Goal: Check status

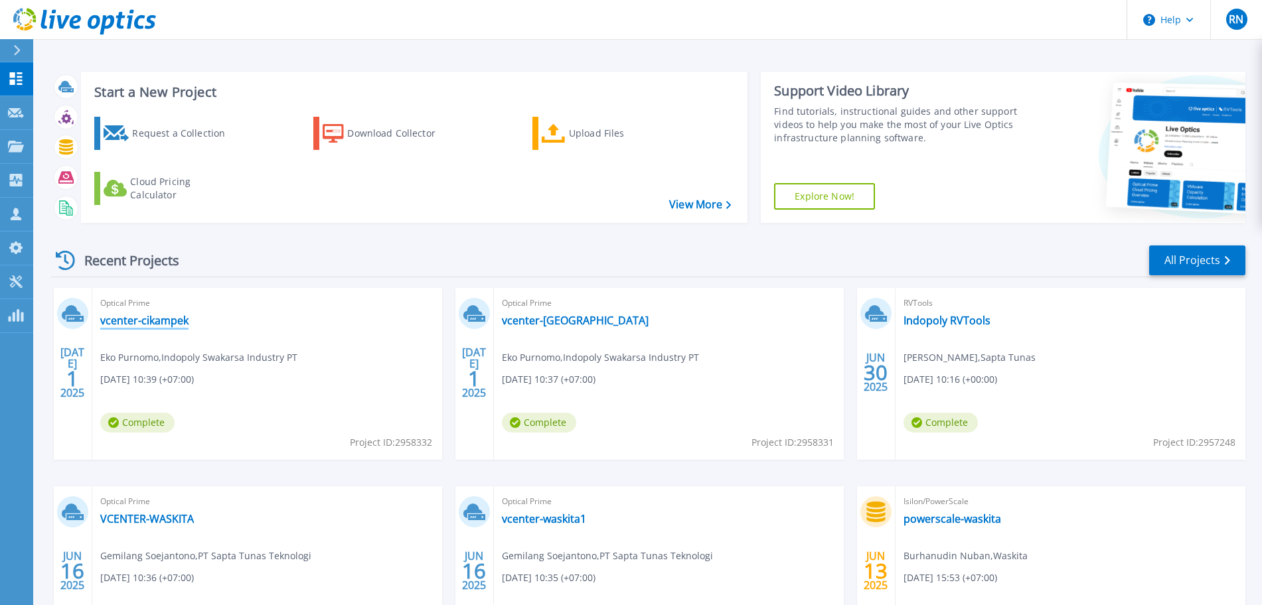
scroll to position [130, 0]
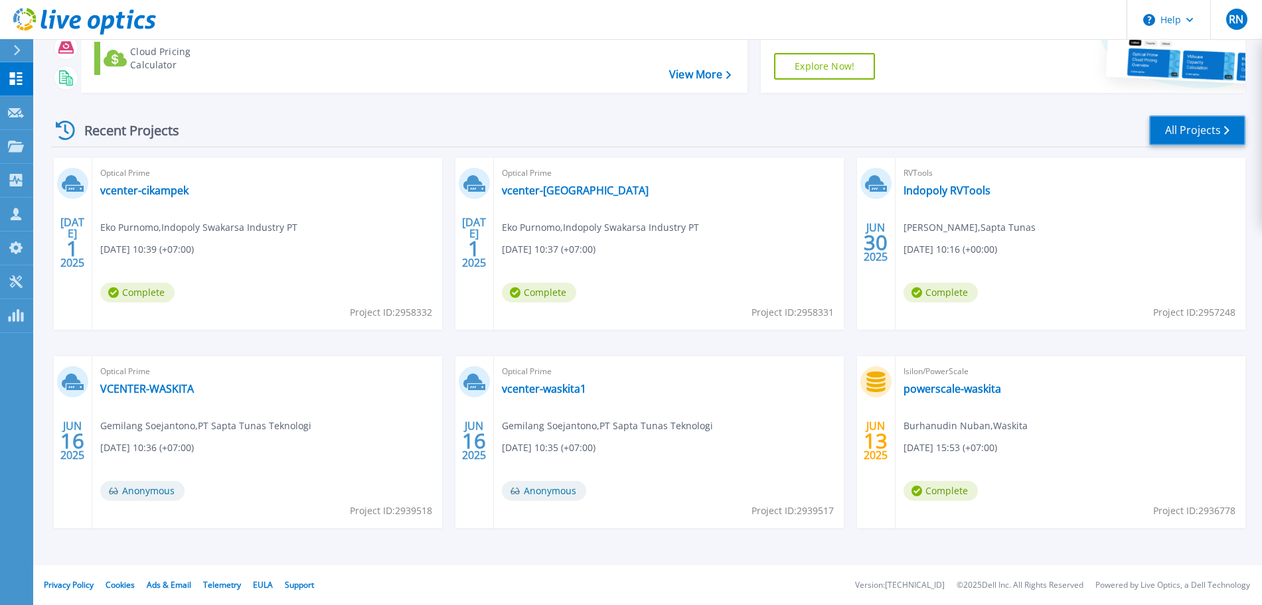
click at [1206, 132] on link "All Projects" at bounding box center [1197, 131] width 96 height 30
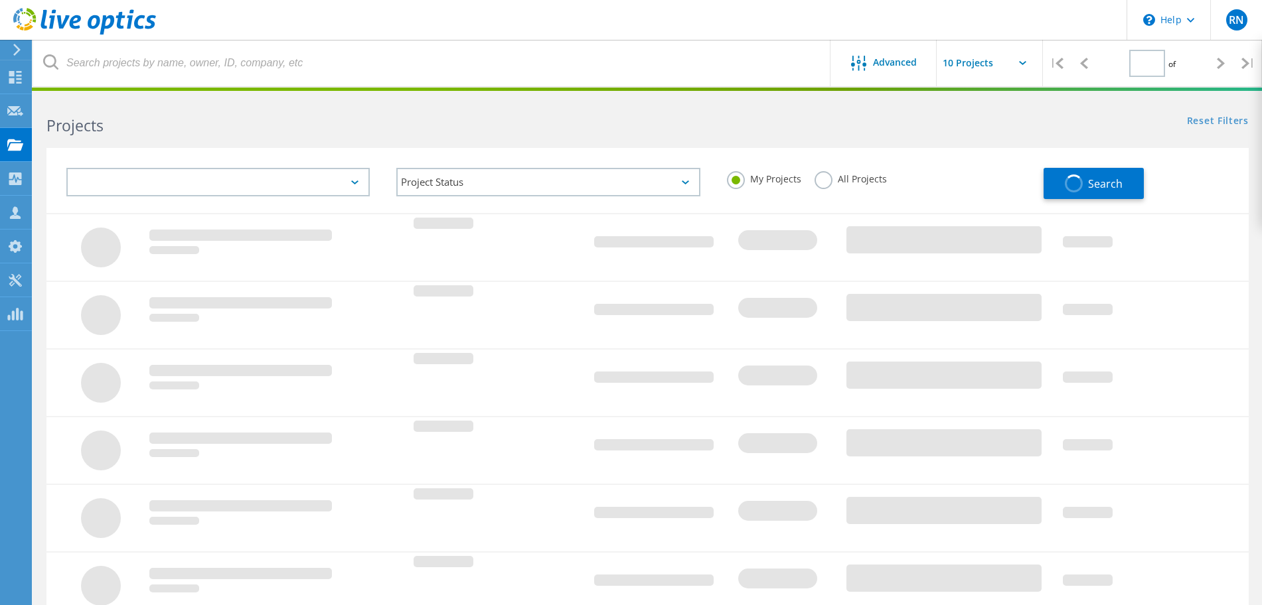
type input "1"
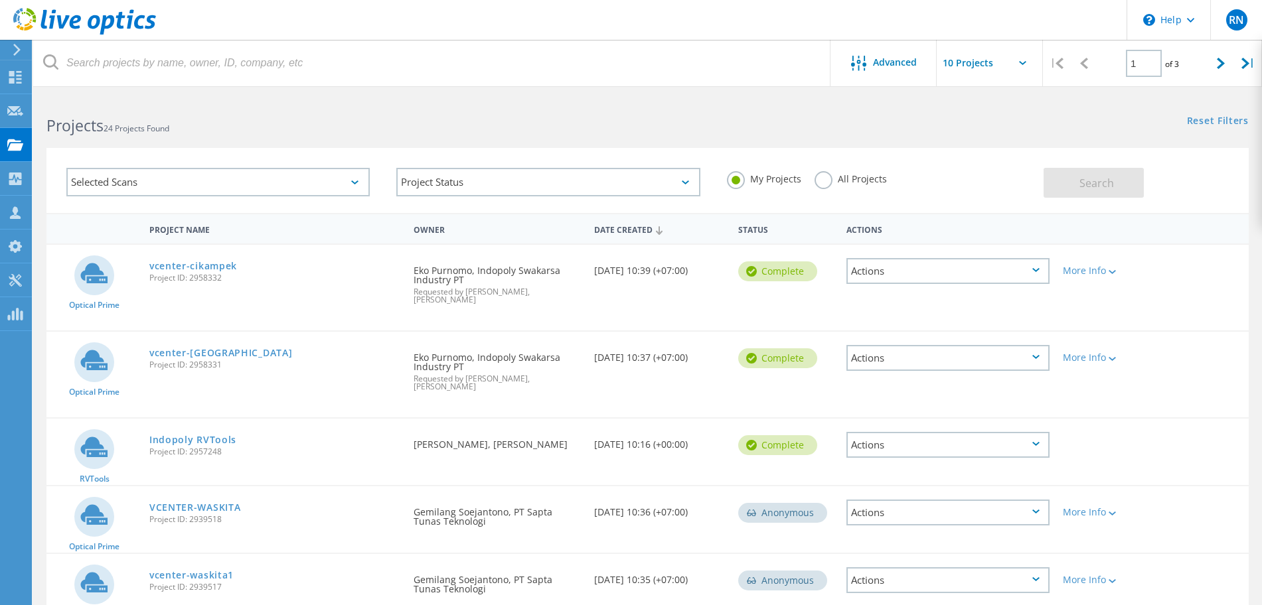
scroll to position [431, 0]
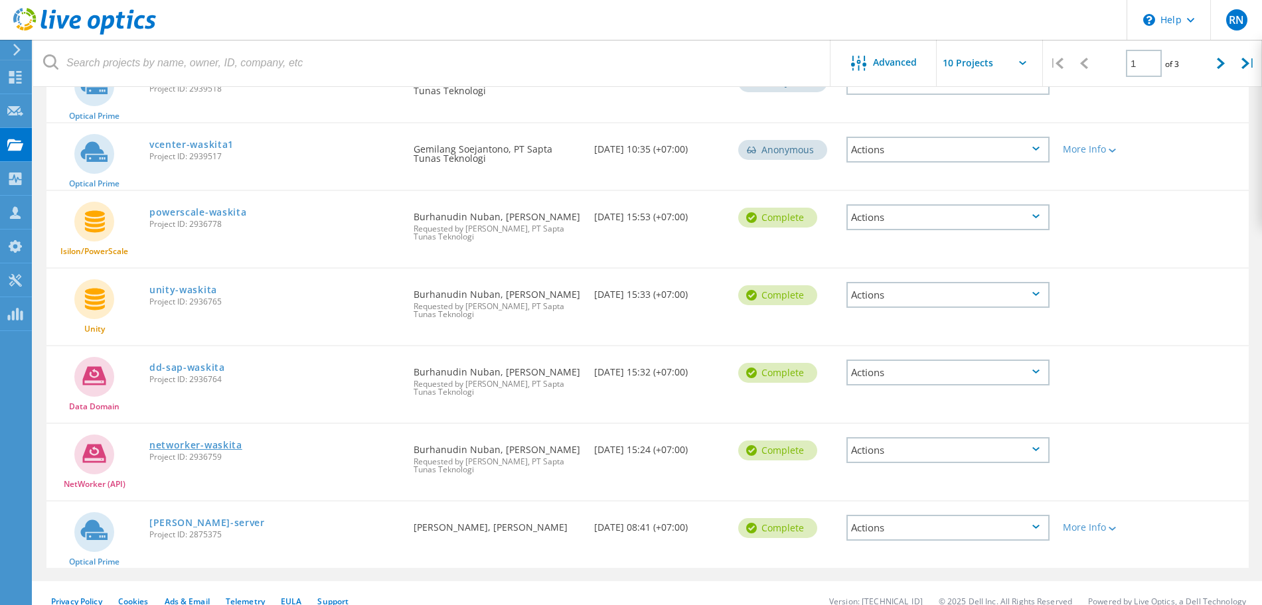
click at [195, 441] on link "networker-waskita" at bounding box center [195, 445] width 93 height 9
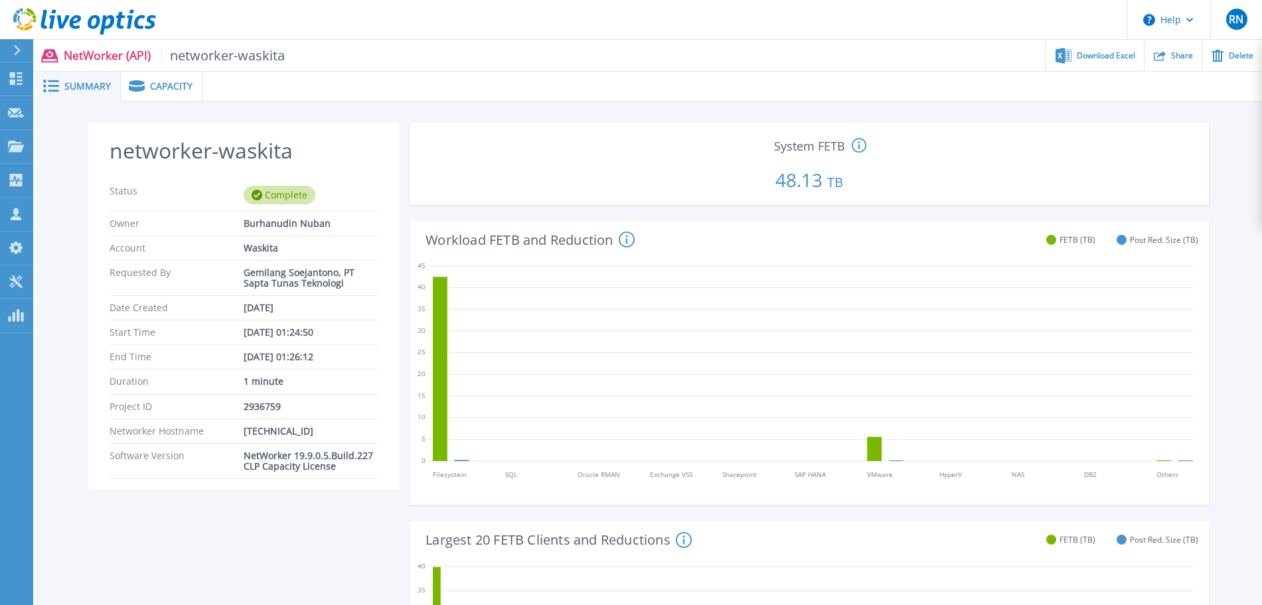
click at [165, 89] on span "Capacity" at bounding box center [171, 86] width 42 height 9
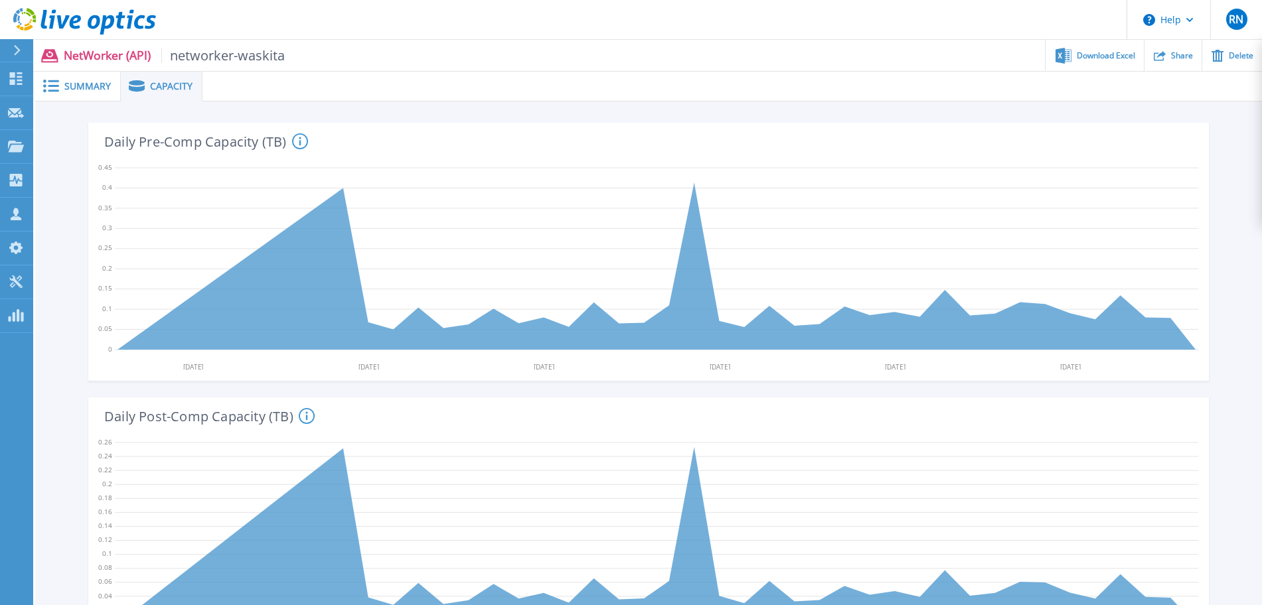
click at [98, 94] on div "Summary" at bounding box center [78, 87] width 86 height 30
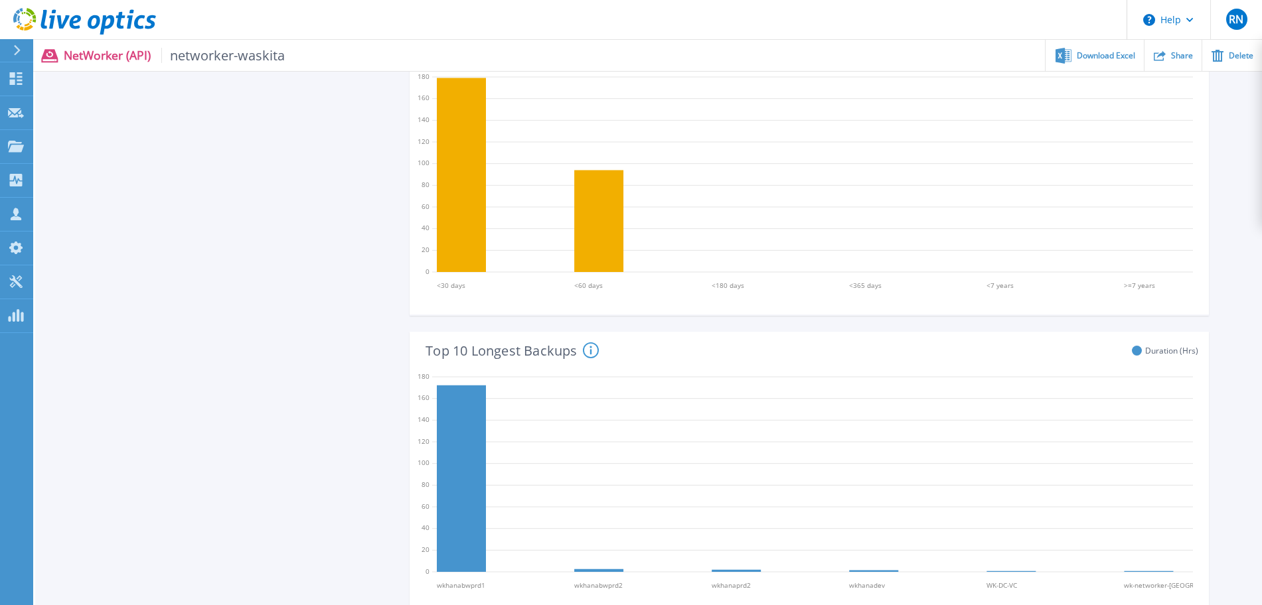
scroll to position [807, 0]
click at [1115, 66] on div "Download Excel" at bounding box center [1095, 55] width 98 height 31
